Goal: Task Accomplishment & Management: Use online tool/utility

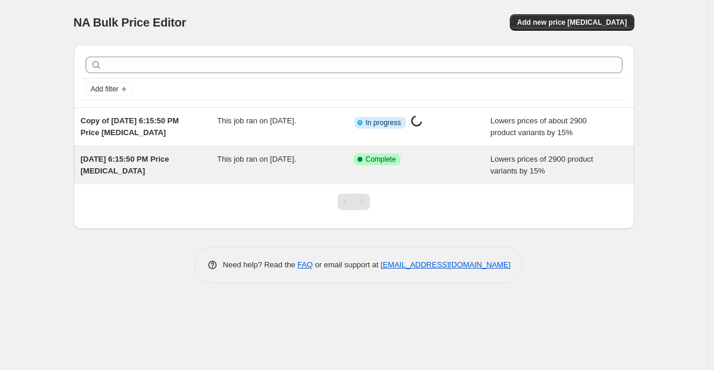
click at [152, 161] on span "[DATE] 6:15:50 PM Price [MEDICAL_DATA]" at bounding box center [125, 165] width 89 height 21
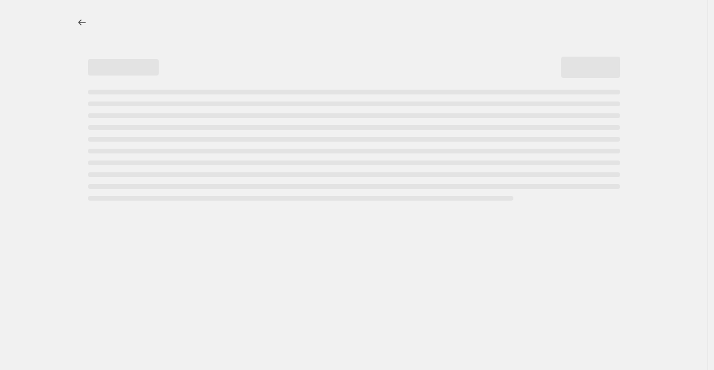
select select "percentage"
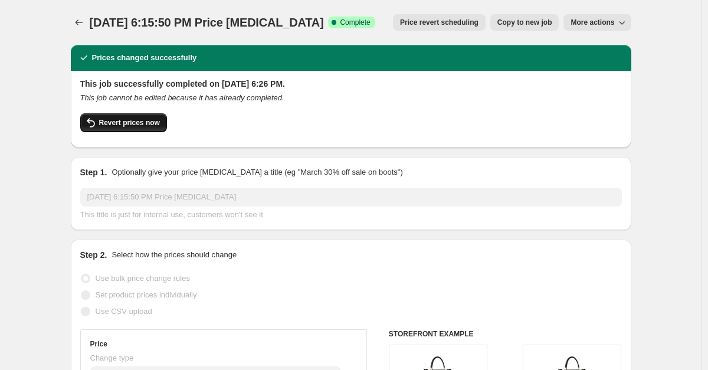
click at [120, 127] on span "Revert prices now" at bounding box center [129, 122] width 61 height 9
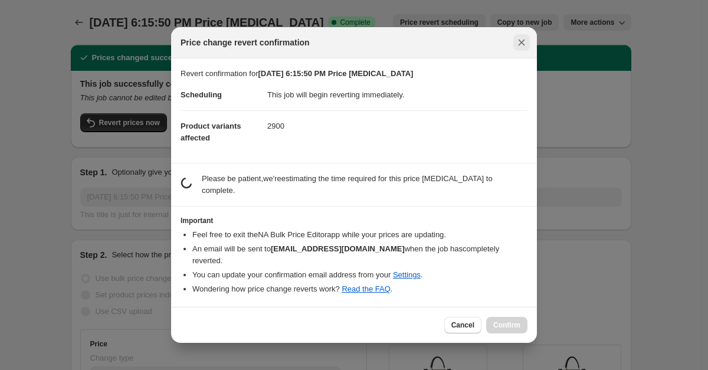
click at [520, 46] on icon "Close" at bounding box center [522, 43] width 6 height 6
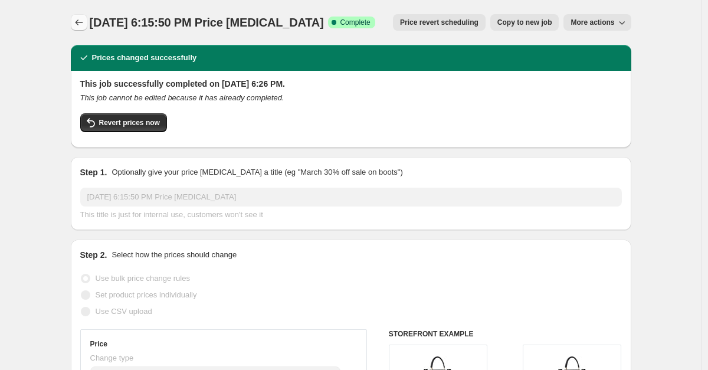
click at [79, 21] on icon "Price change jobs" at bounding box center [79, 22] width 8 height 6
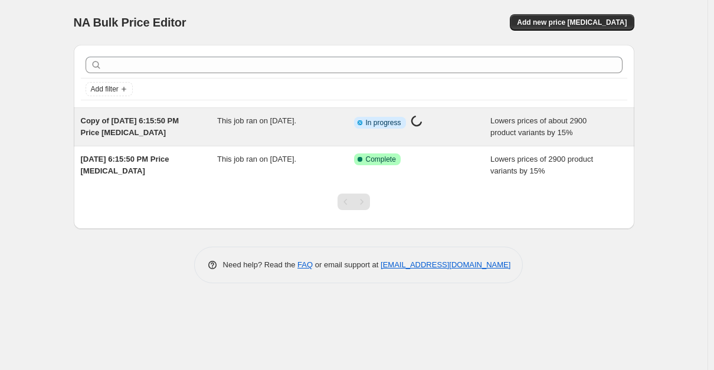
click at [132, 124] on span "Copy of [DATE] 6:15:50 PM Price [MEDICAL_DATA]" at bounding box center [130, 126] width 99 height 21
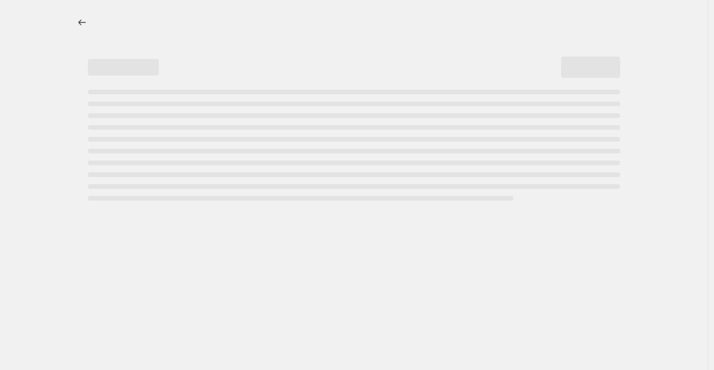
select select "percentage"
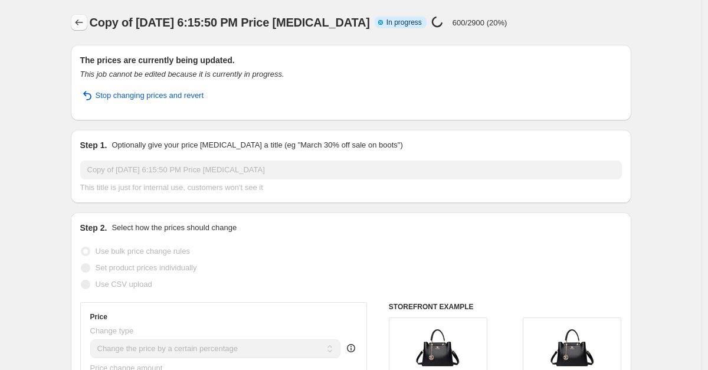
click at [81, 19] on icon "Price change jobs" at bounding box center [79, 23] width 12 height 12
